Goal: Navigation & Orientation: Find specific page/section

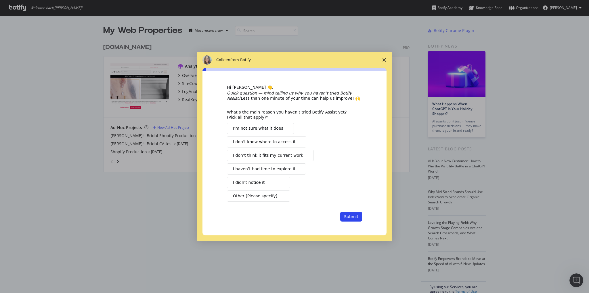
click at [387, 60] on span "Close survey" at bounding box center [384, 60] width 16 height 16
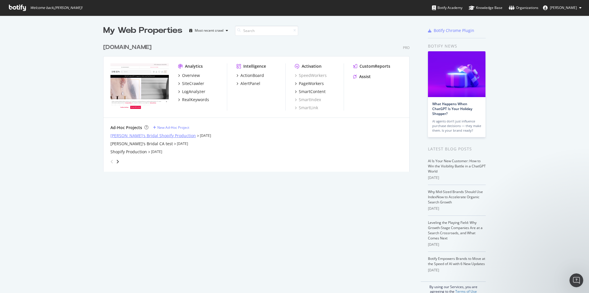
click at [160, 135] on div "[PERSON_NAME]'s Bridal Shopify Production" at bounding box center [152, 136] width 85 height 6
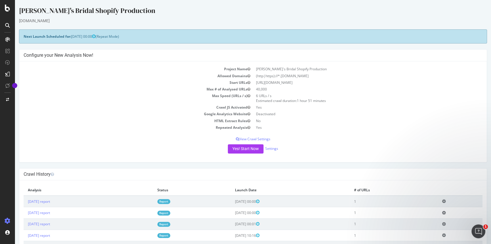
drag, startPoint x: 296, startPoint y: 100, endPoint x: 326, endPoint y: 98, distance: 30.3
click at [326, 98] on td "6 URLs / s Estimated crawl duration: 1 hour 51 minutes" at bounding box center [368, 98] width 230 height 12
